Goal: Transaction & Acquisition: Purchase product/service

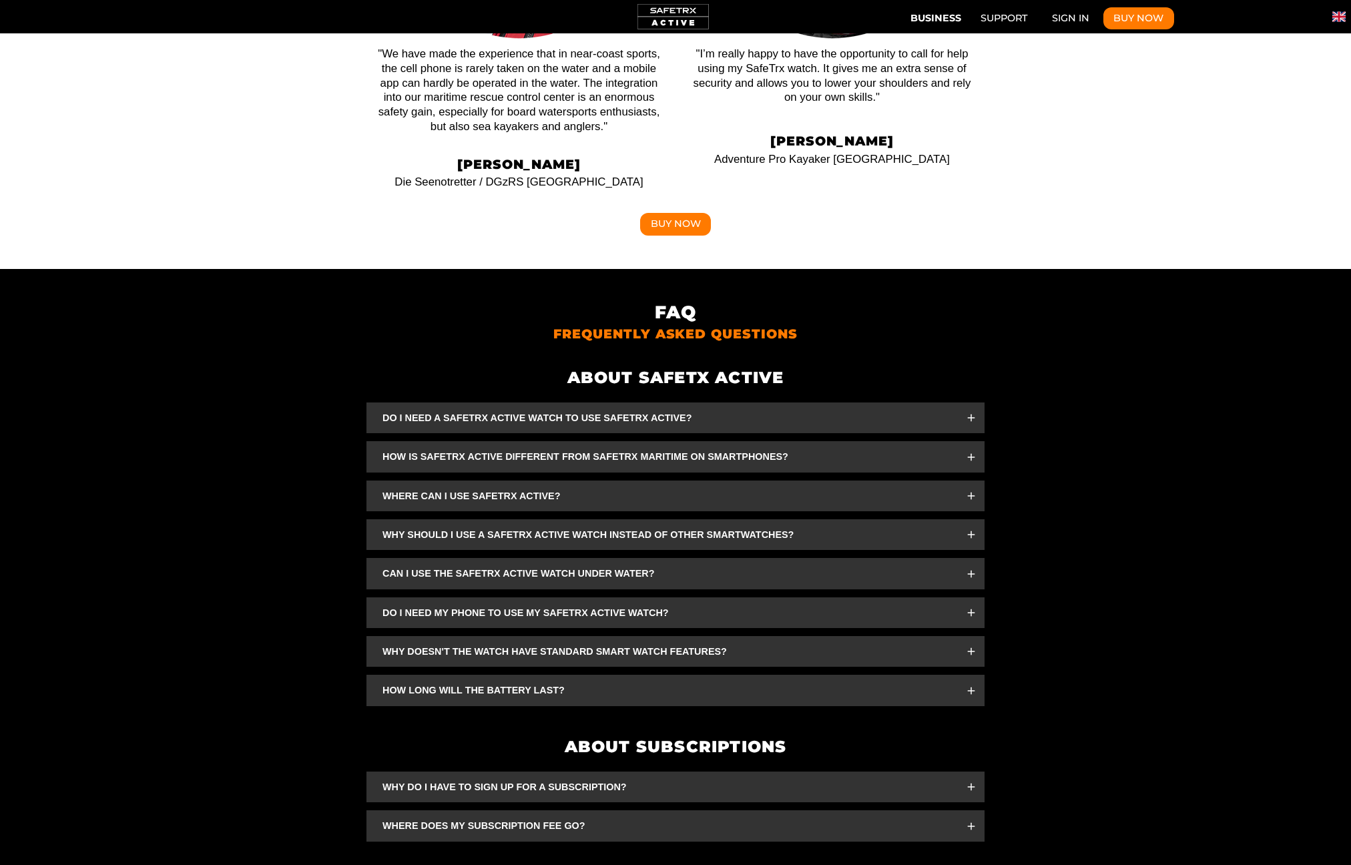
scroll to position [0, 1237]
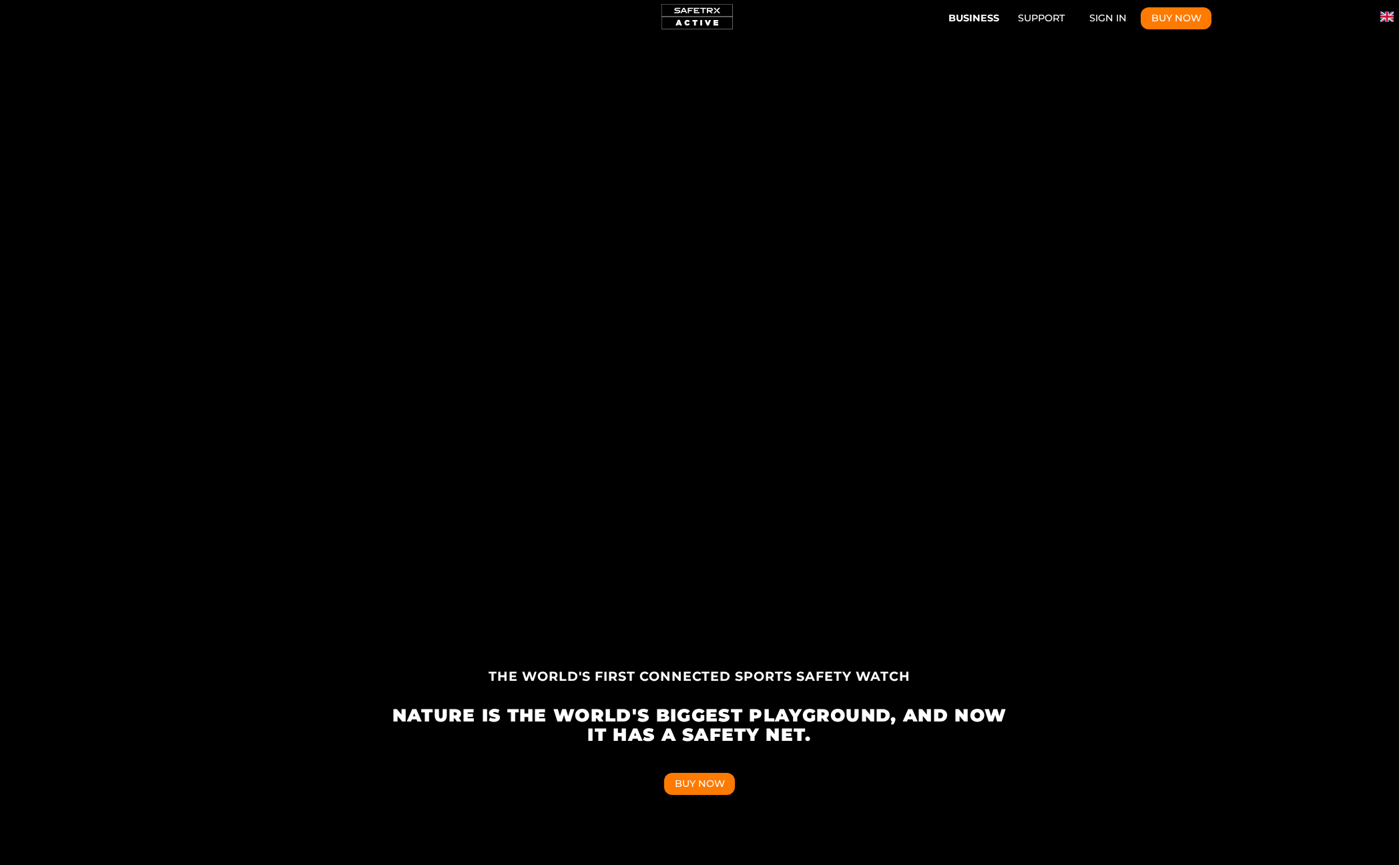
click at [966, 17] on button "Business" at bounding box center [973, 16] width 60 height 22
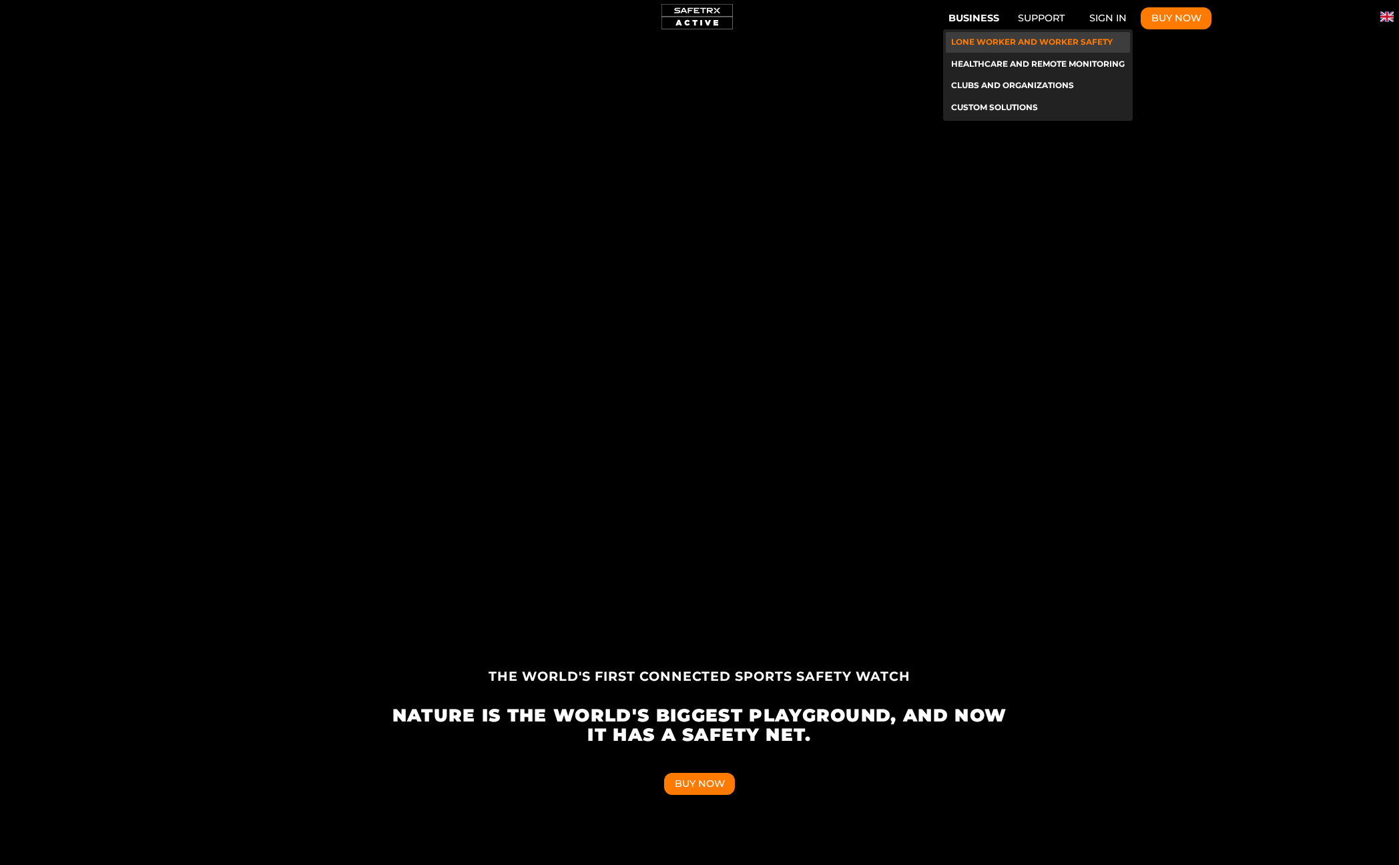
click at [965, 41] on li "Lone Worker and Worker Safety" at bounding box center [1038, 42] width 184 height 21
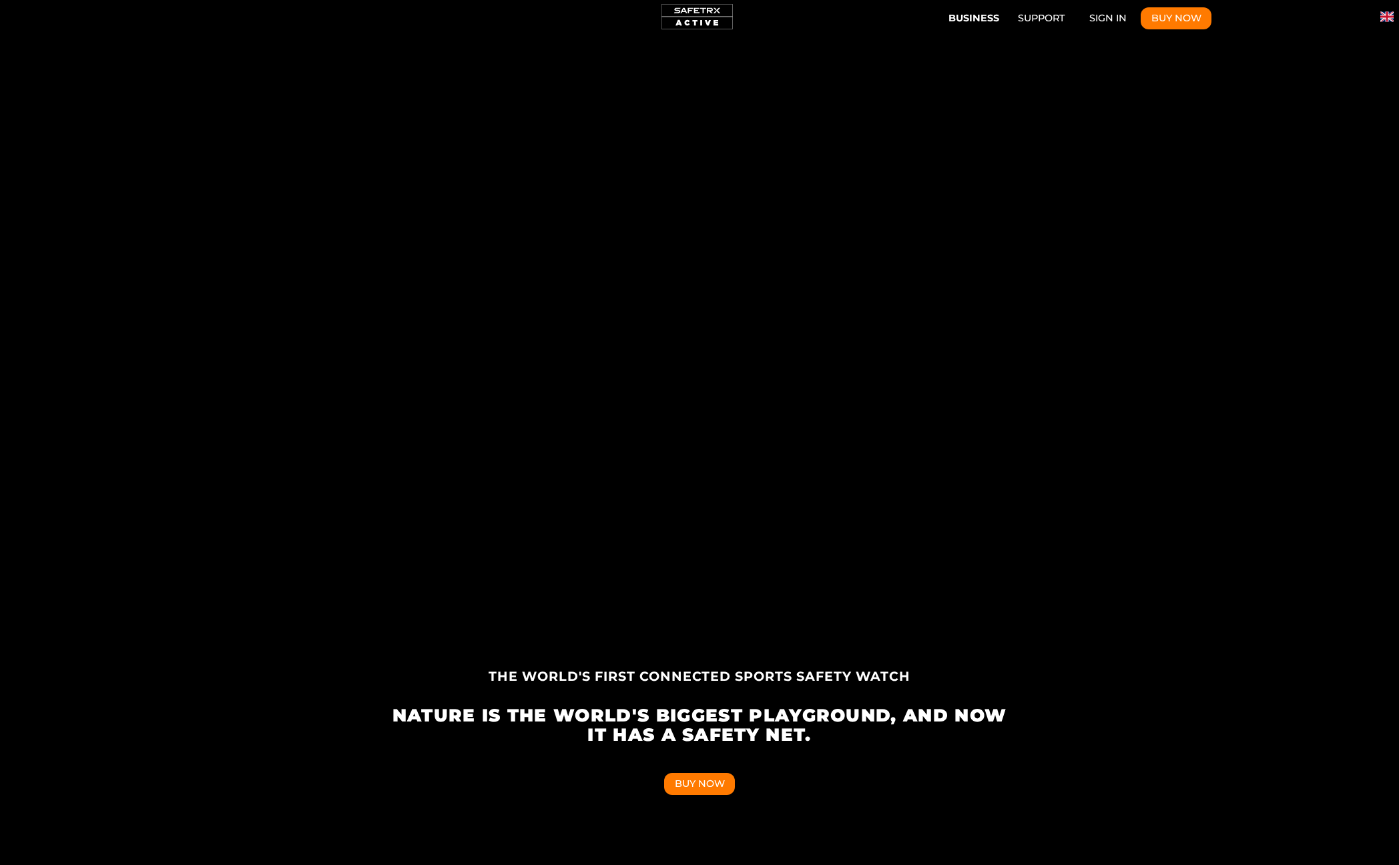
click at [974, 18] on button "Business" at bounding box center [973, 16] width 60 height 22
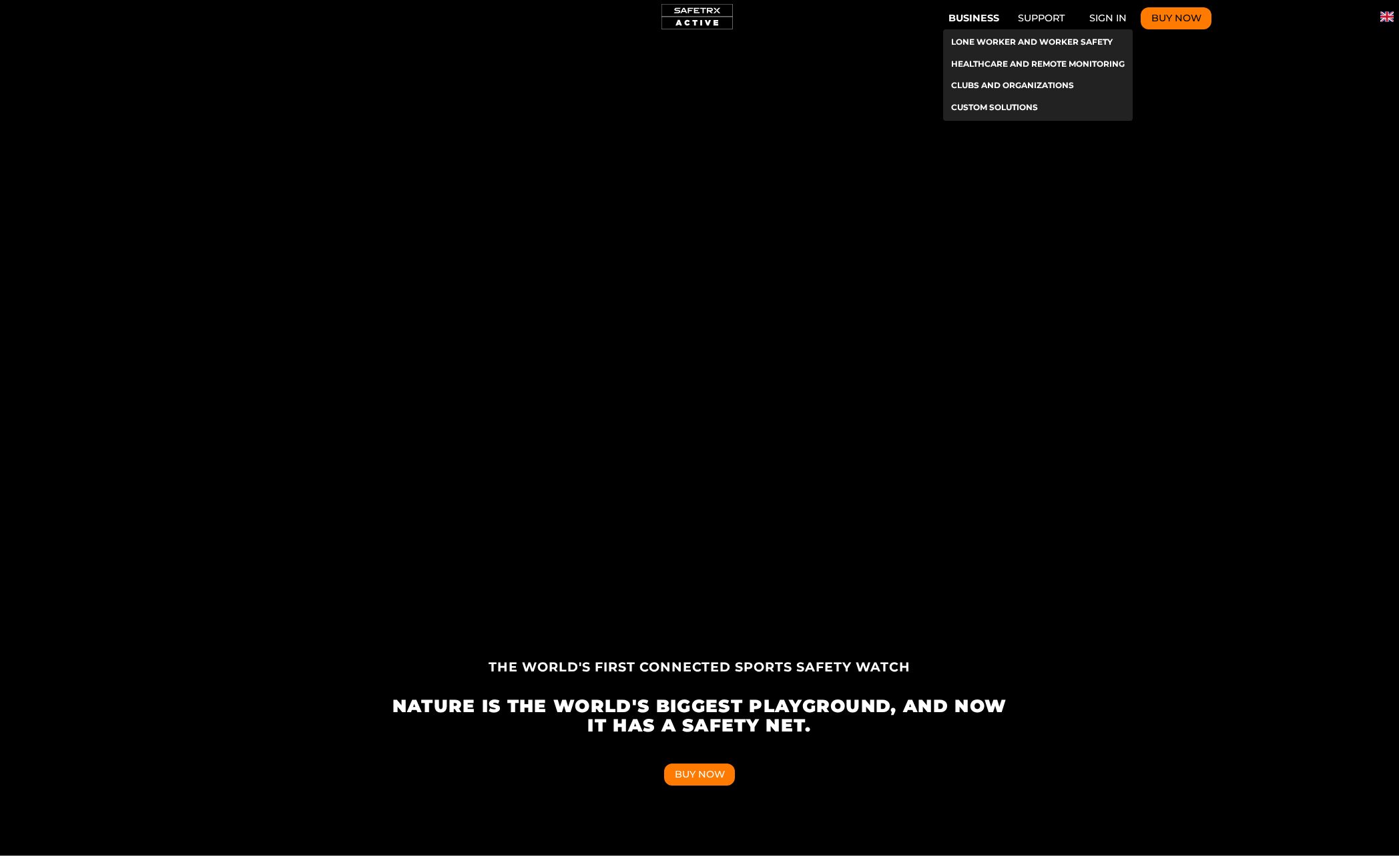
click at [1144, 19] on button "Buy Now" at bounding box center [1176, 18] width 71 height 23
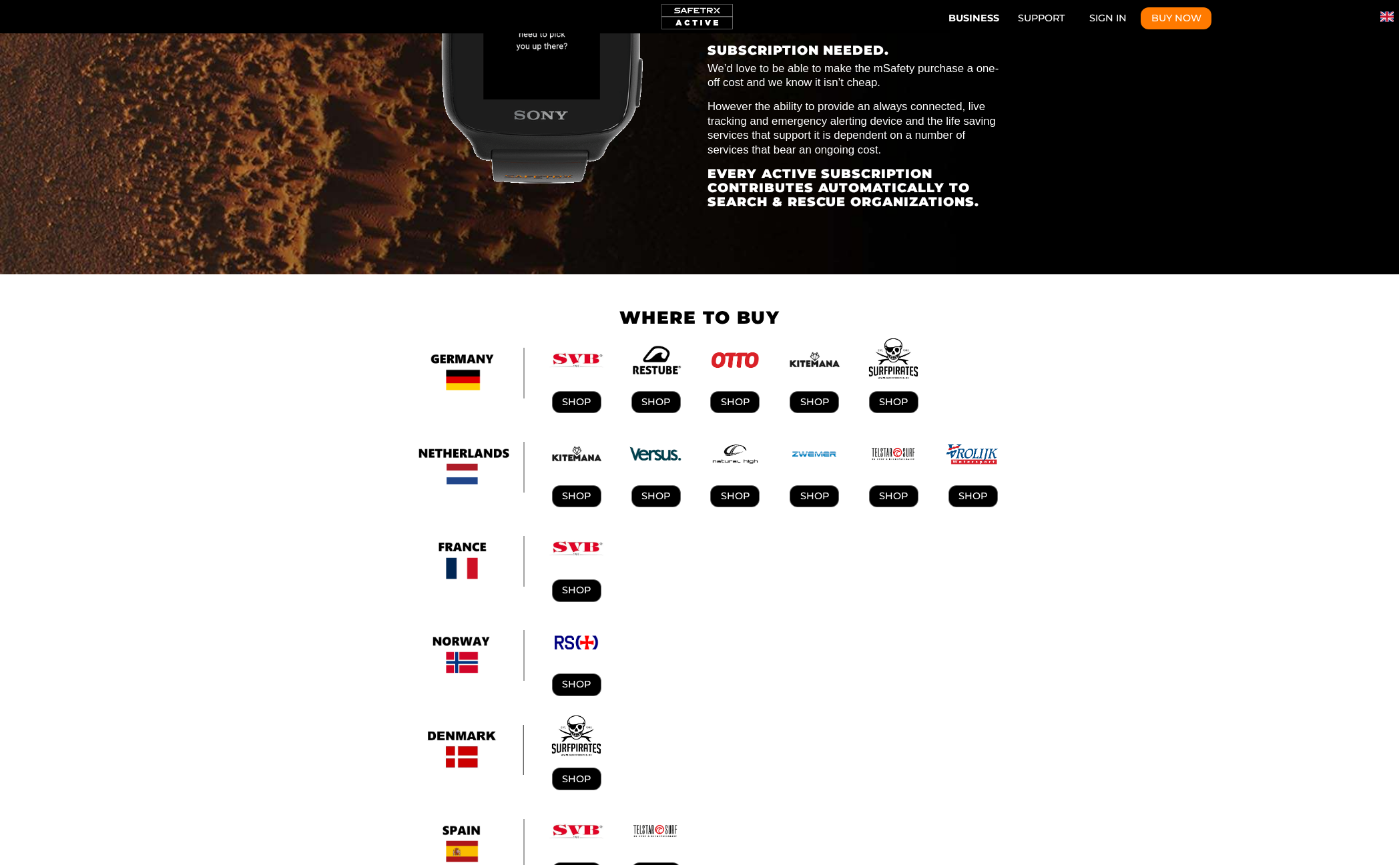
click at [460, 442] on img "Subscription Plans" at bounding box center [462, 467] width 127 height 51
click at [1144, 17] on button "Buy Now" at bounding box center [1176, 18] width 71 height 23
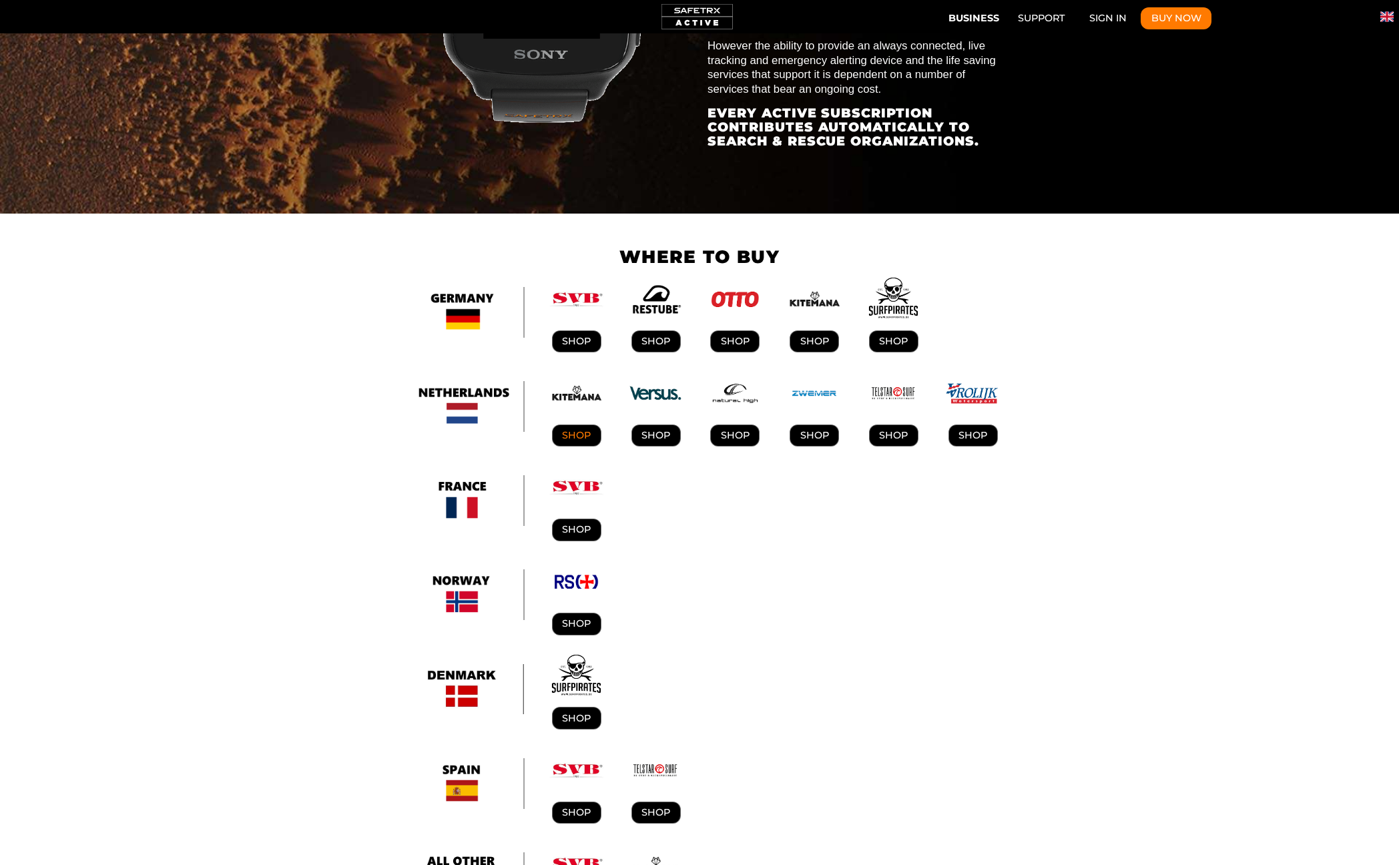
click at [577, 425] on link "Shop" at bounding box center [576, 436] width 49 height 23
click at [654, 425] on link "SHOP" at bounding box center [656, 436] width 49 height 23
click at [742, 425] on link "SHOP" at bounding box center [734, 436] width 49 height 23
click at [816, 425] on link "SHOP" at bounding box center [814, 436] width 49 height 23
click at [900, 425] on link "SHOP" at bounding box center [893, 436] width 49 height 23
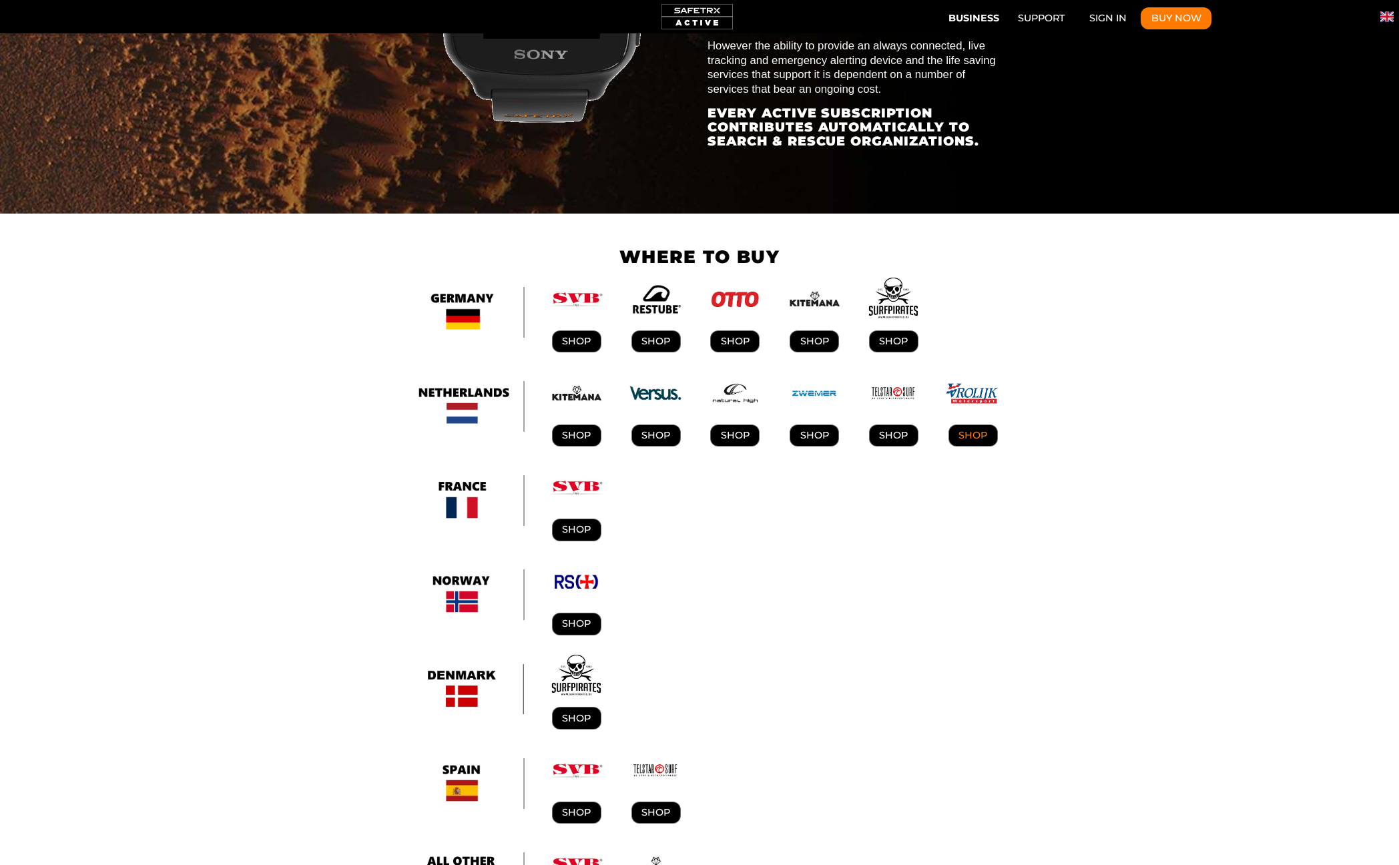
click at [978, 425] on link "SHOP" at bounding box center [973, 436] width 49 height 23
drag, startPoint x: 250, startPoint y: 229, endPoint x: 254, endPoint y: 236, distance: 7.5
click at [584, 519] on link "Shop" at bounding box center [576, 530] width 49 height 23
click at [589, 613] on link "Shop" at bounding box center [576, 624] width 49 height 23
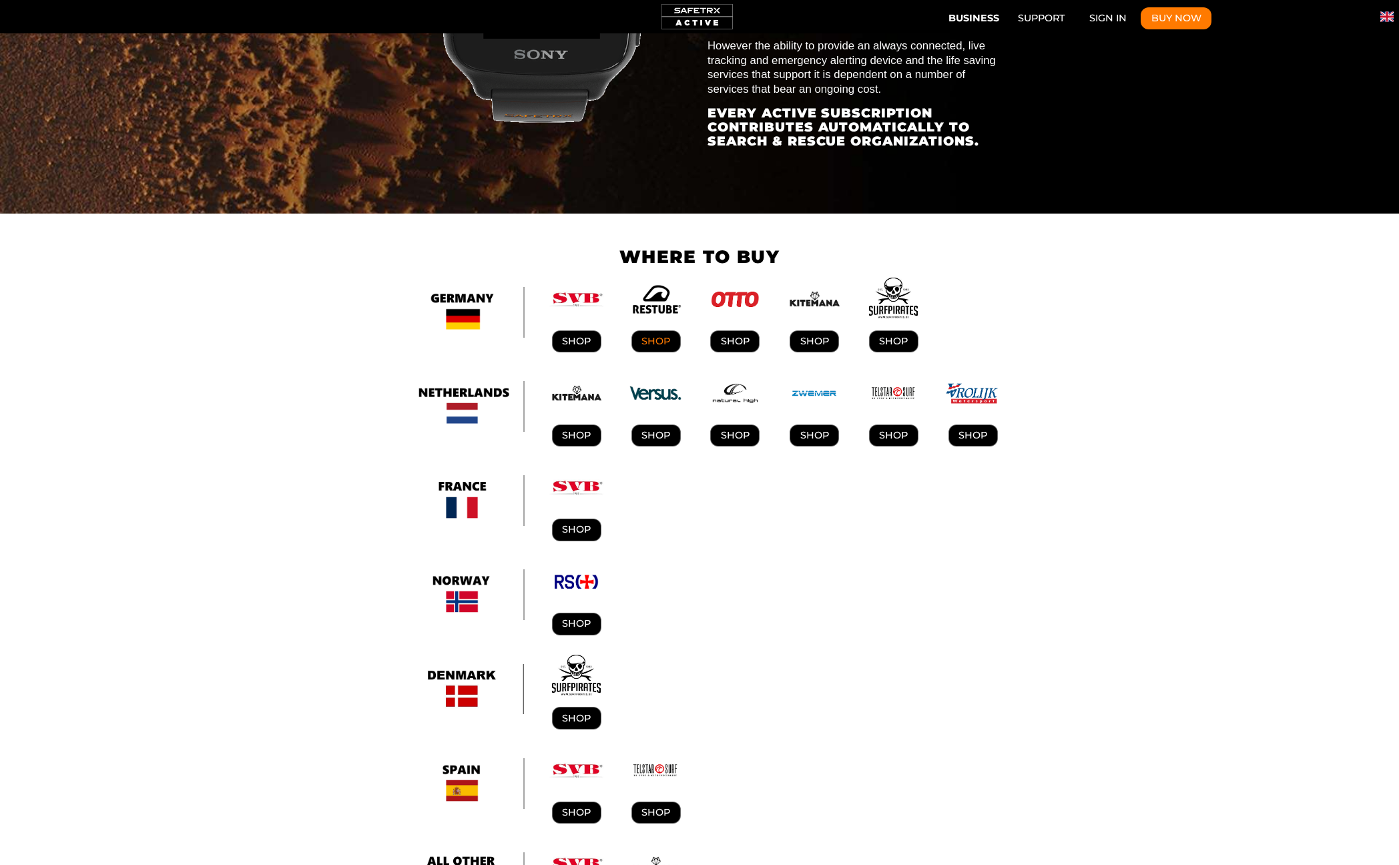
click at [655, 330] on link "SHOP" at bounding box center [656, 341] width 49 height 23
click at [742, 330] on link "SHOP" at bounding box center [734, 341] width 49 height 23
click at [890, 330] on link "SHOP" at bounding box center [893, 341] width 49 height 23
click at [574, 330] on link "Shop" at bounding box center [576, 341] width 49 height 23
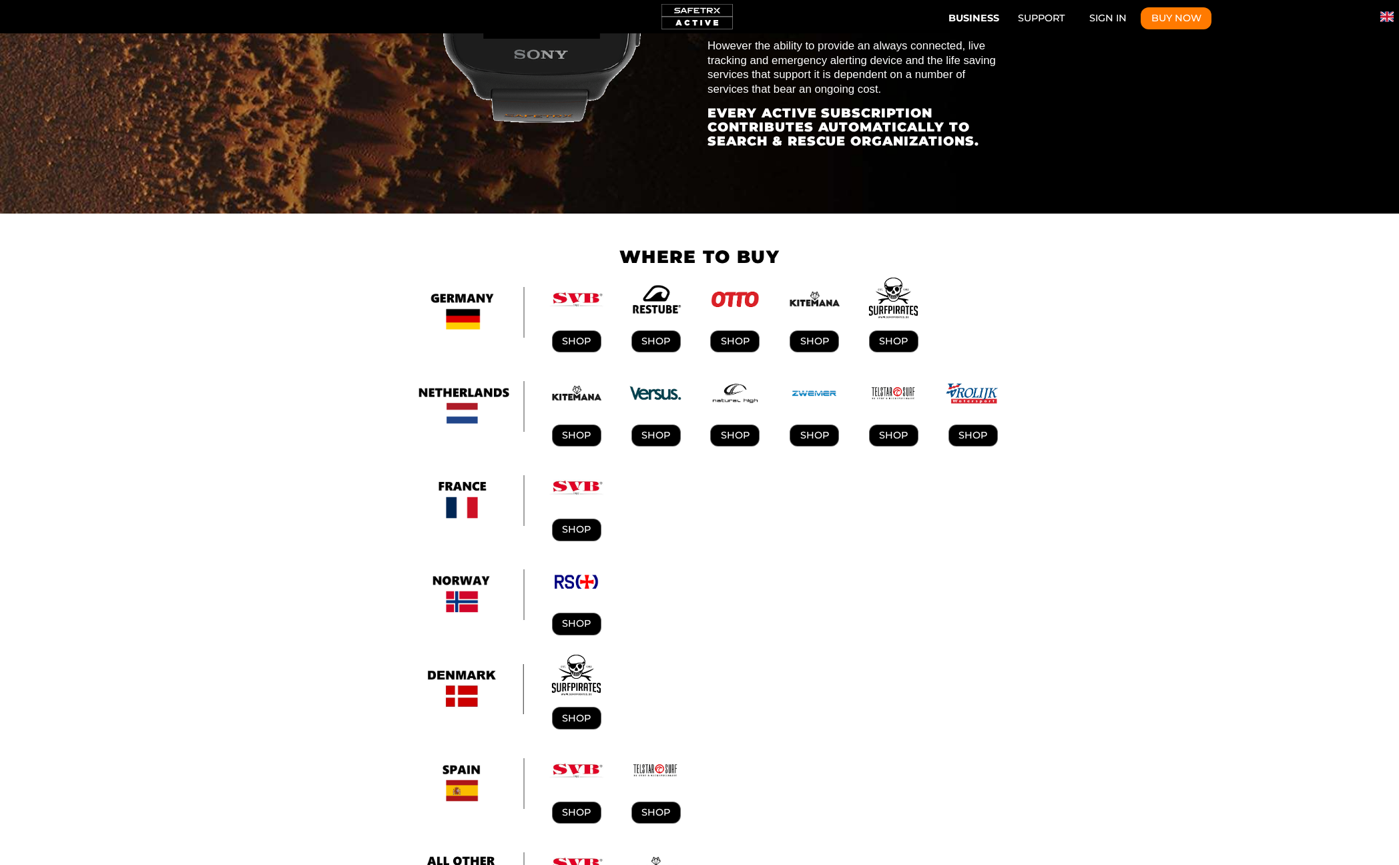
click at [878, 568] on img "Subscription Plans" at bounding box center [894, 595] width 55 height 55
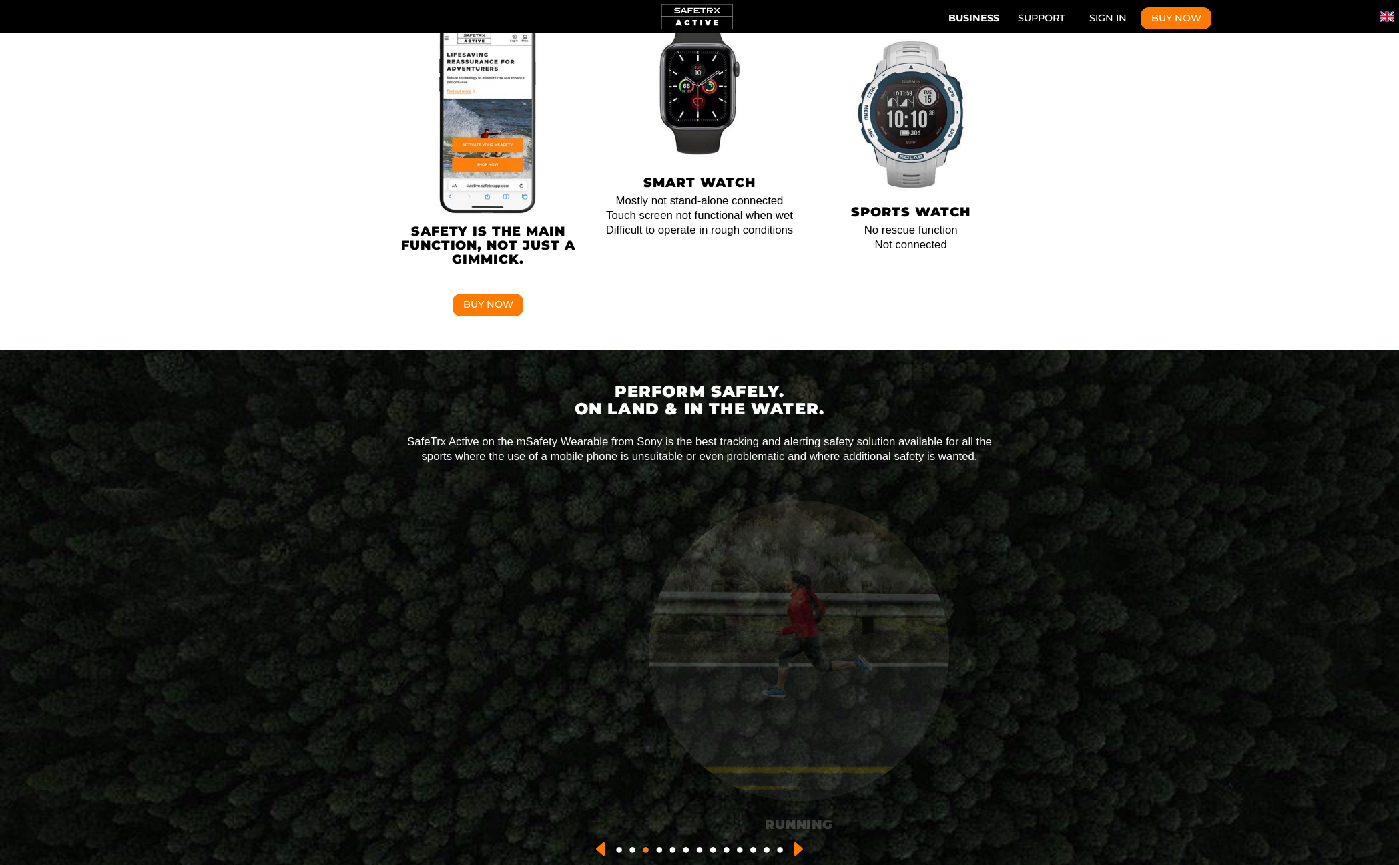
click at [686, 647] on button "●" at bounding box center [686, 849] width 11 height 23
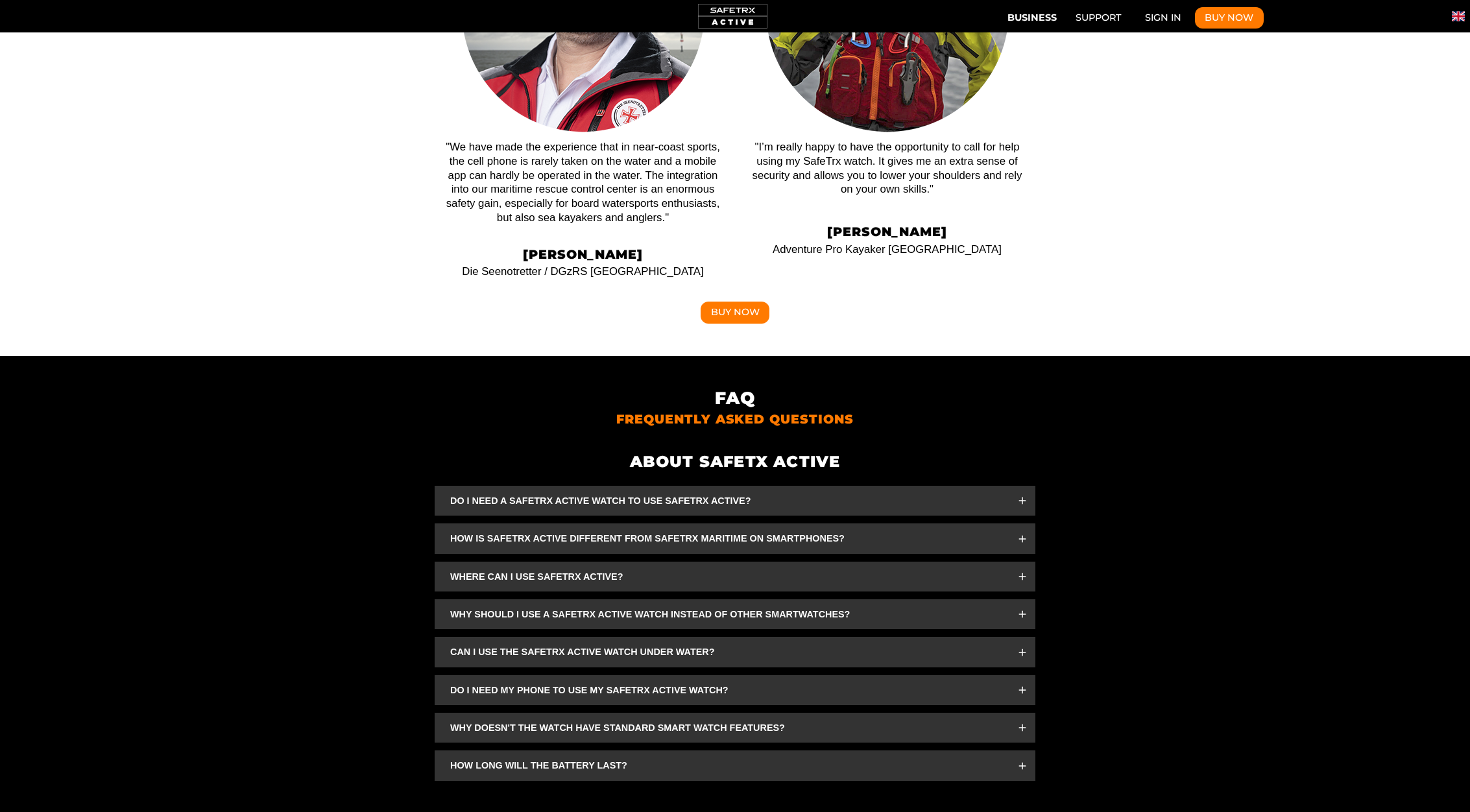
click at [1021, 495] on icon "FAQ" at bounding box center [1022, 500] width 11 height 11
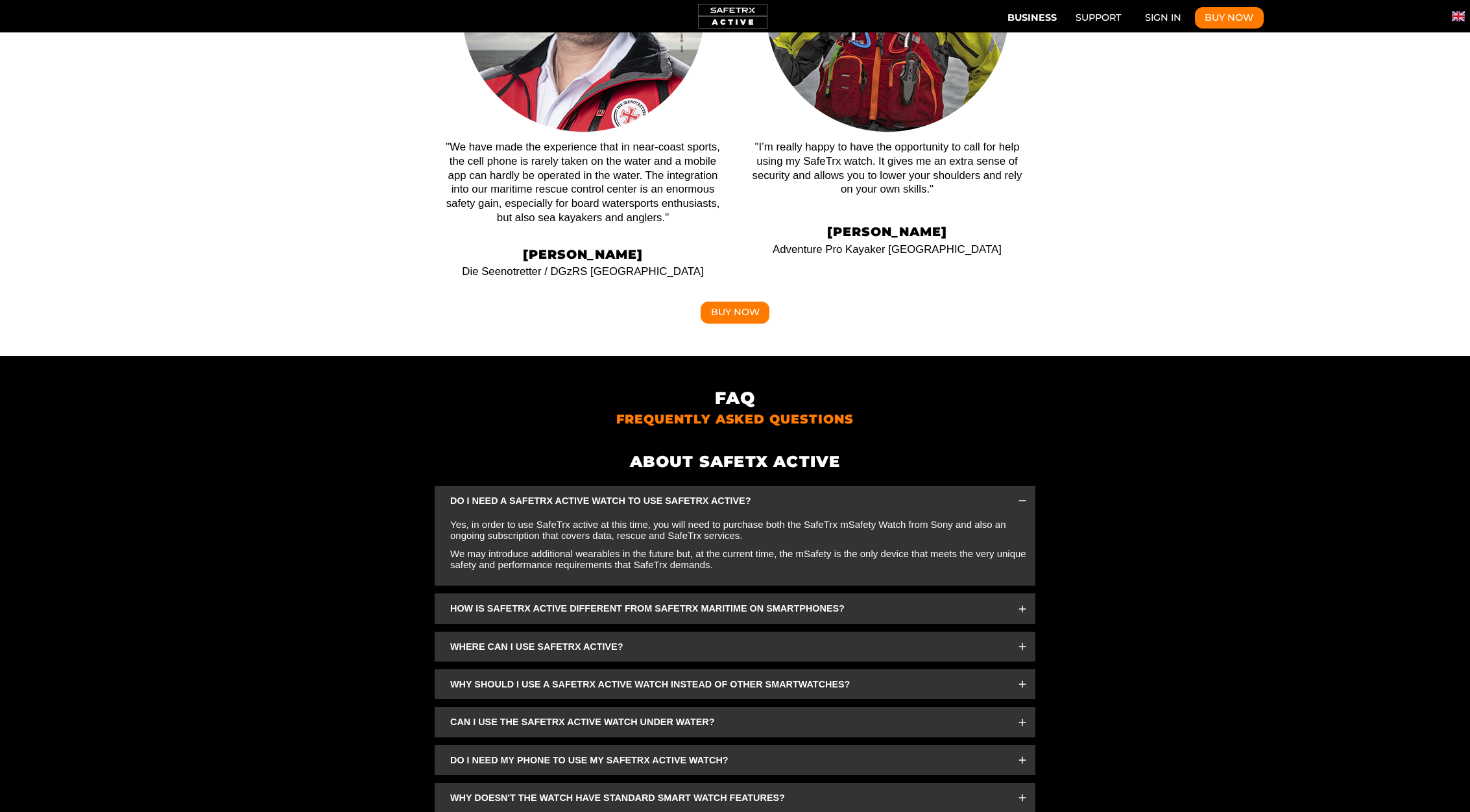
click at [1021, 495] on icon "FAQ" at bounding box center [1022, 500] width 11 height 11
